Goal: Find specific page/section

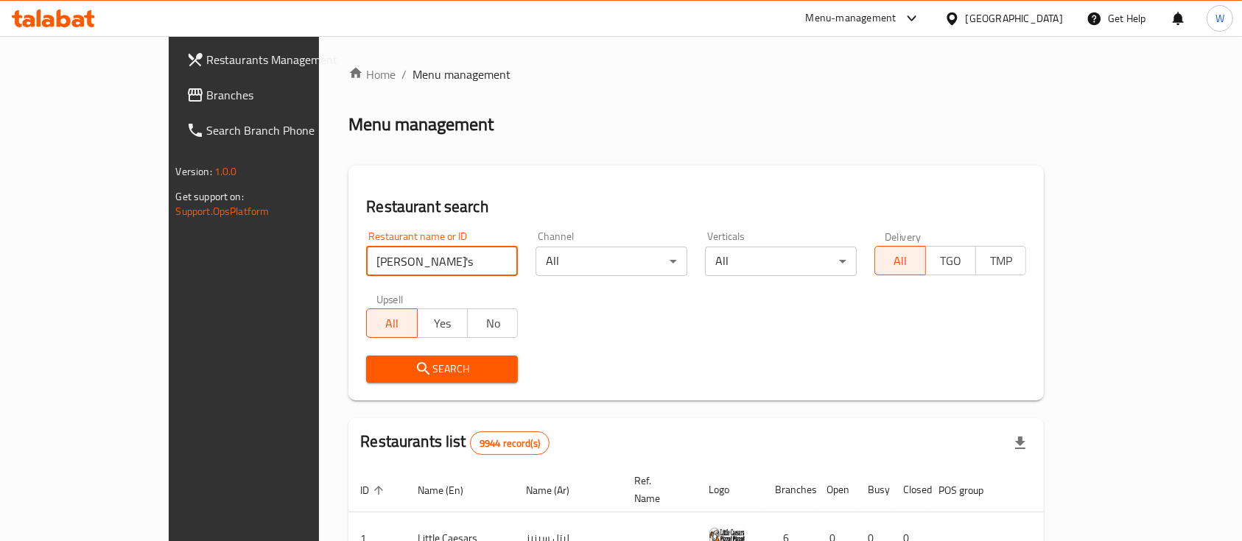
type input "Philly's"
click button "Search" at bounding box center [442, 369] width 152 height 27
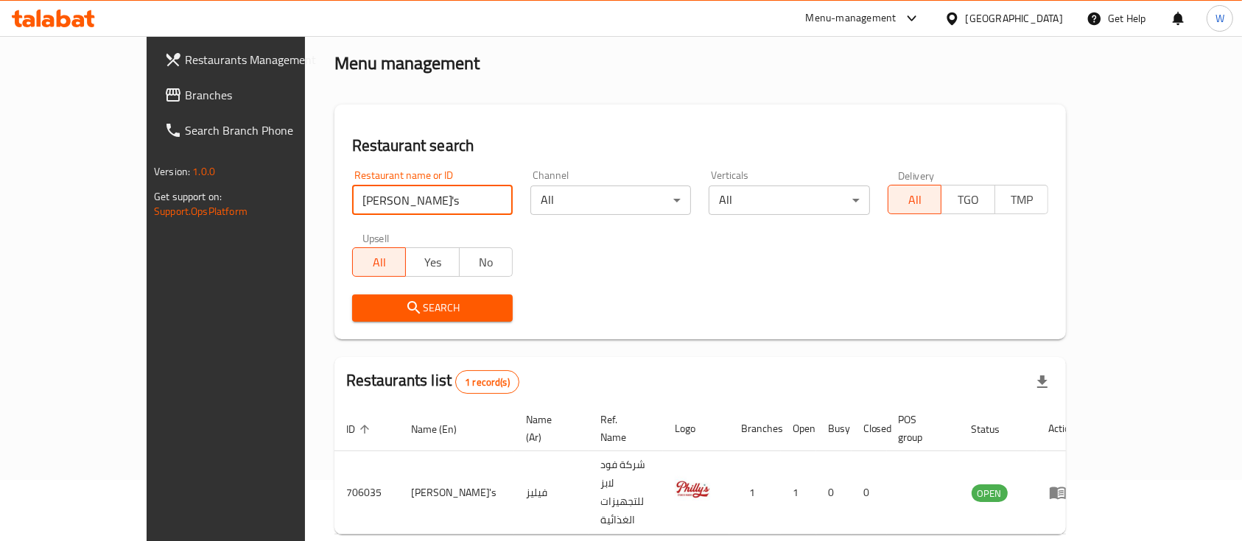
scroll to position [86, 0]
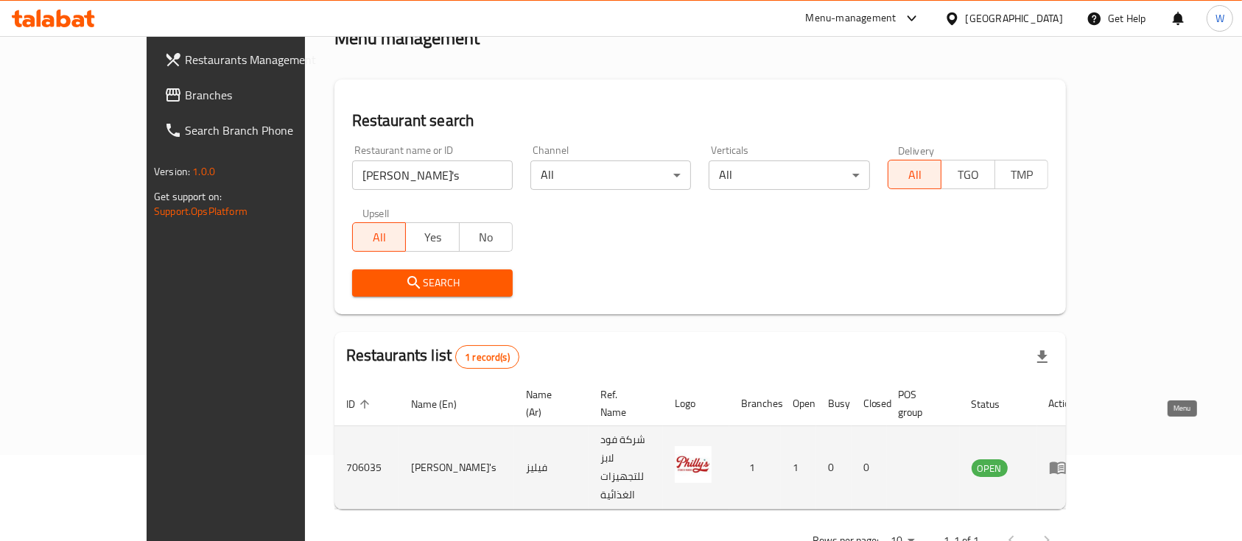
click at [1067, 459] on icon "enhanced table" at bounding box center [1058, 468] width 18 height 18
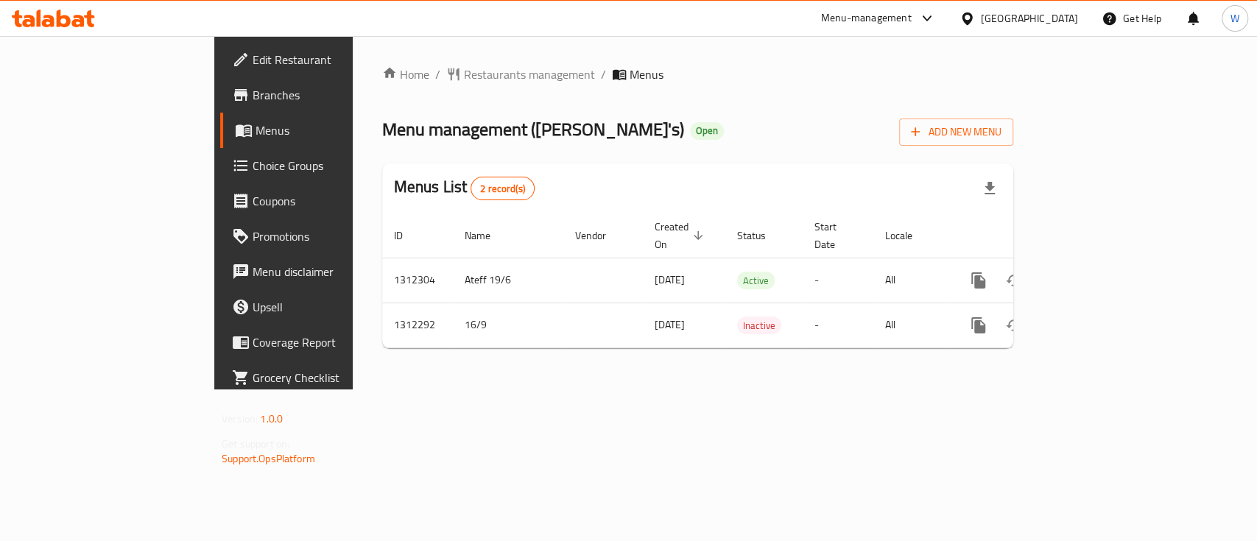
click at [253, 89] on span "Branches" at bounding box center [333, 95] width 160 height 18
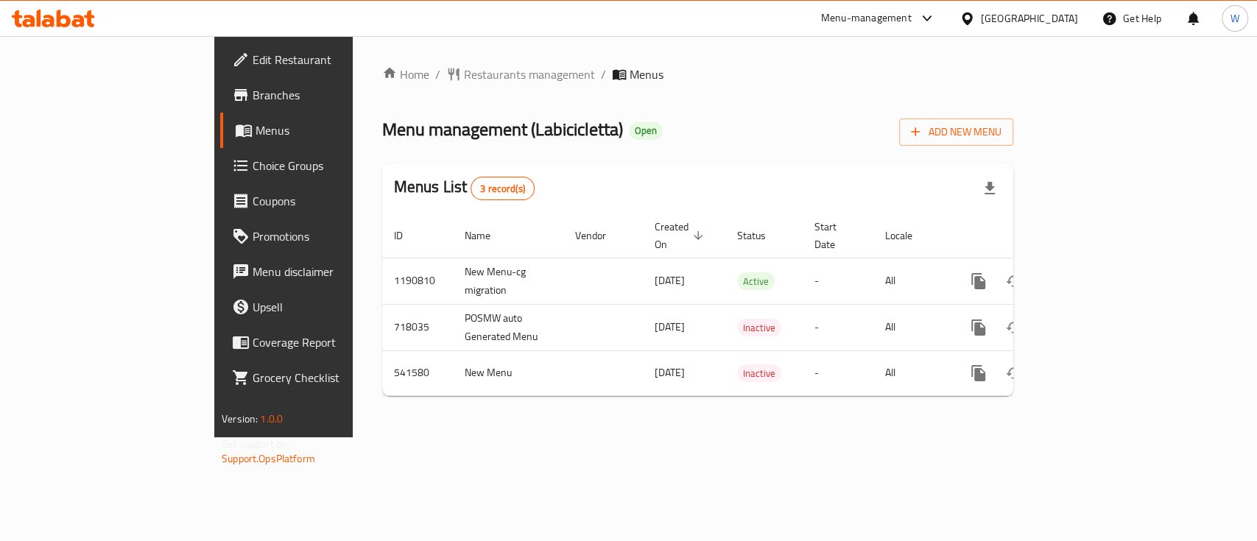
click at [555, 438] on div "Home / Restaurants management / Menus Menu management ( Labicicletta ) Open Add…" at bounding box center [698, 236] width 690 height 401
